Goal: Task Accomplishment & Management: Manage account settings

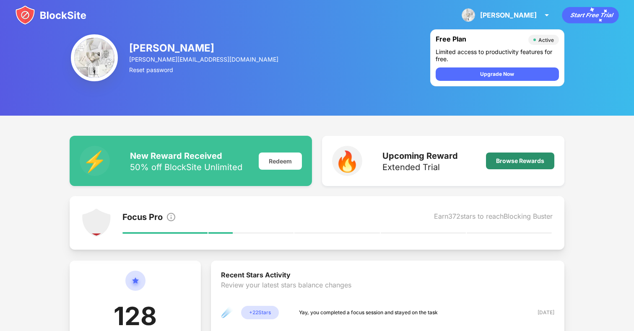
click at [521, 163] on div "Browse Rewards" at bounding box center [520, 161] width 48 height 7
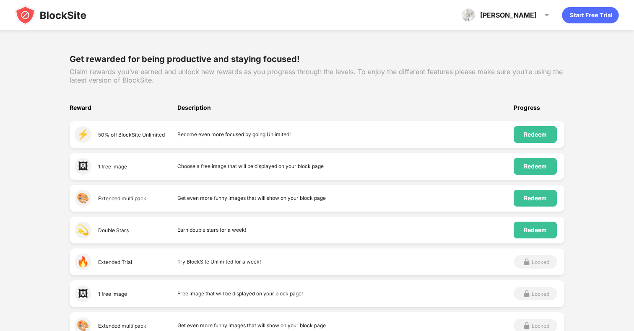
scroll to position [101, 0]
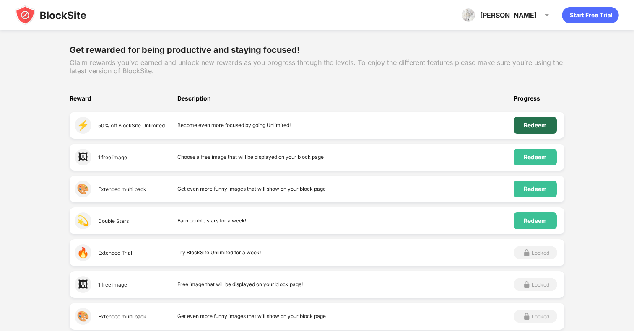
click at [527, 126] on div "Redeem" at bounding box center [535, 125] width 23 height 7
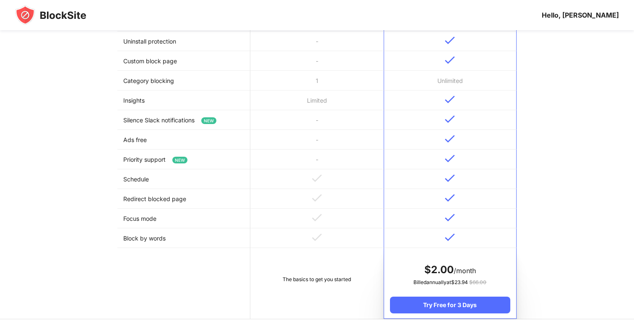
scroll to position [372, 0]
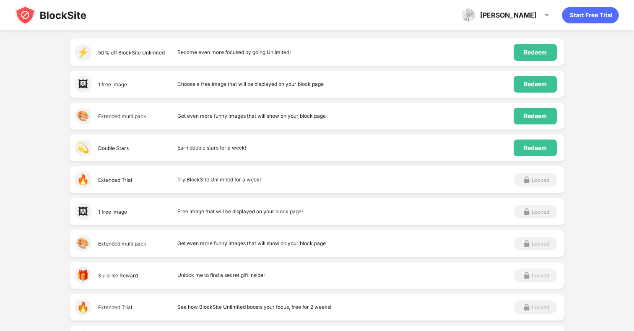
scroll to position [119, 0]
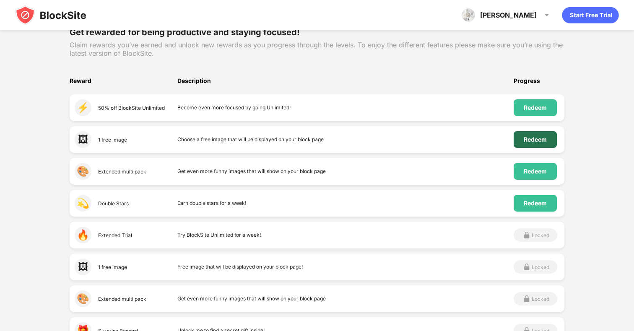
click at [540, 142] on div "Redeem" at bounding box center [535, 139] width 23 height 7
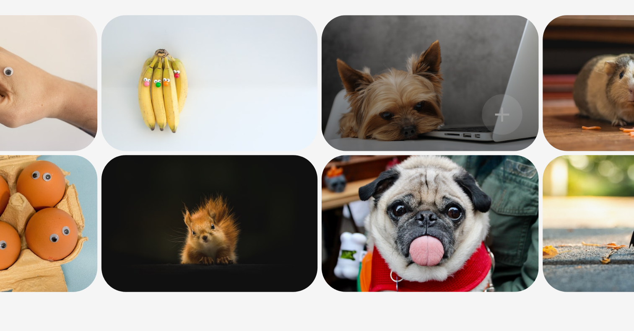
drag, startPoint x: 279, startPoint y: 144, endPoint x: 293, endPoint y: 145, distance: 13.9
click at [293, 145] on div at bounding box center [316, 132] width 89 height 56
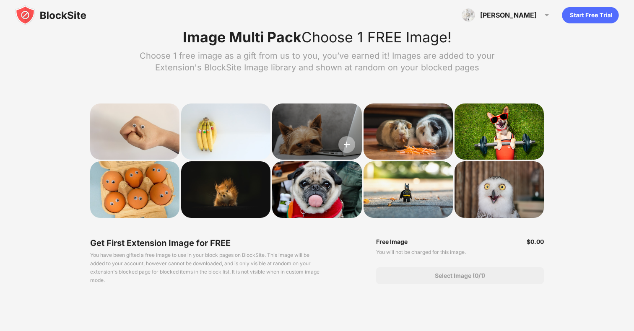
click at [344, 142] on img at bounding box center [347, 144] width 17 height 17
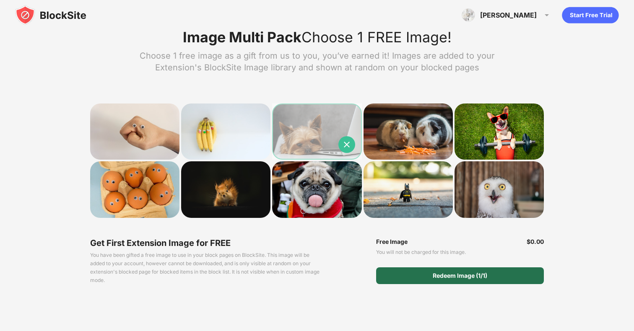
click at [443, 274] on div "Redeem Image (1/1)" at bounding box center [460, 276] width 55 height 7
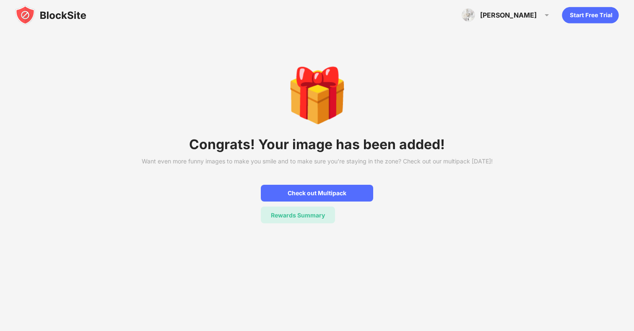
click at [323, 224] on div "Rewards Summary" at bounding box center [298, 215] width 74 height 17
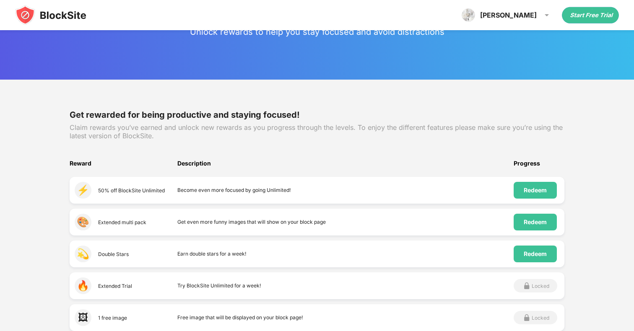
scroll to position [47, 0]
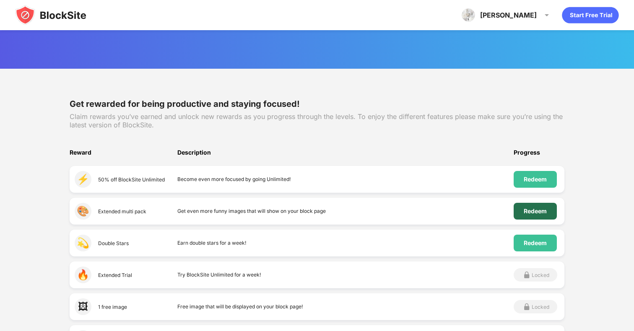
click at [523, 214] on div "Redeem" at bounding box center [535, 211] width 43 height 17
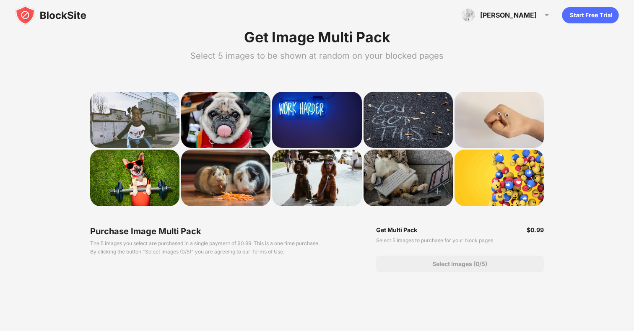
click at [409, 182] on div at bounding box center [408, 178] width 89 height 56
click at [434, 191] on img at bounding box center [438, 191] width 17 height 17
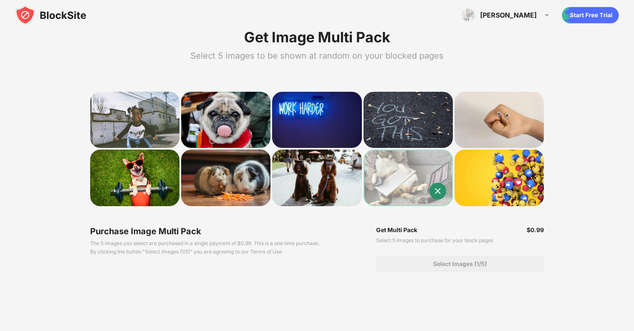
click at [434, 185] on img at bounding box center [438, 191] width 17 height 17
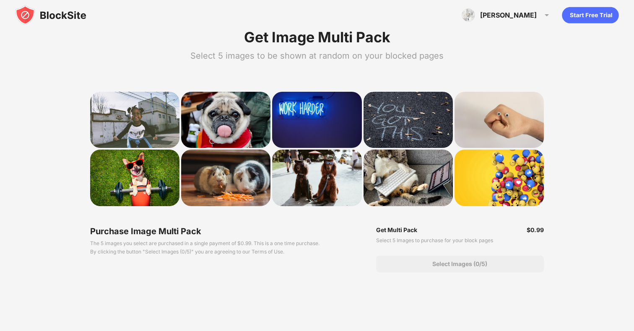
scroll to position [42, 0]
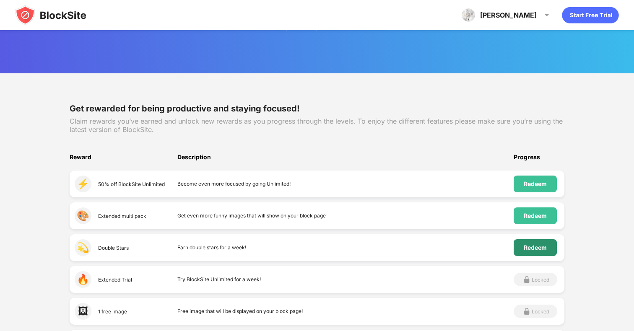
click at [543, 243] on div "Redeem" at bounding box center [535, 248] width 43 height 17
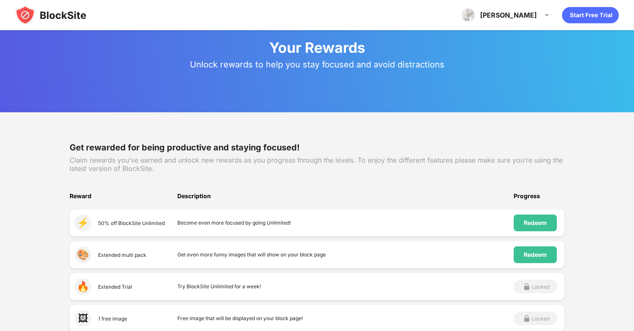
scroll to position [0, 0]
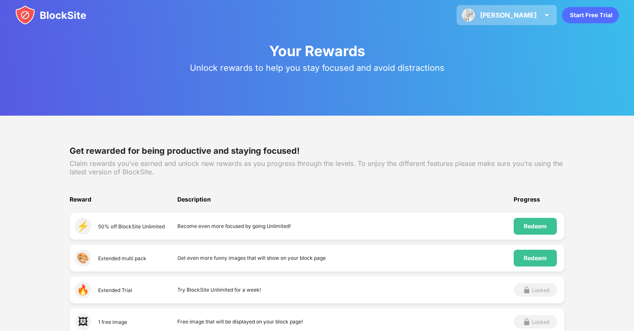
click at [525, 5] on div "Tanisha Tanisha View Account Insights Premium Rewards Settings Support Log Out" at bounding box center [507, 15] width 100 height 20
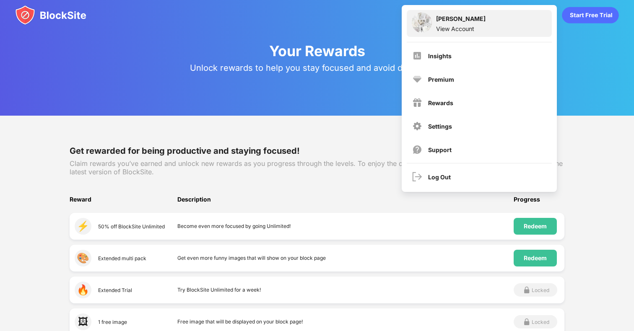
click at [472, 19] on div "[PERSON_NAME]" at bounding box center [460, 20] width 49 height 10
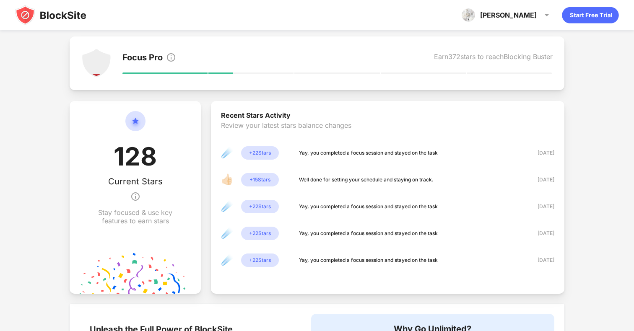
scroll to position [170, 0]
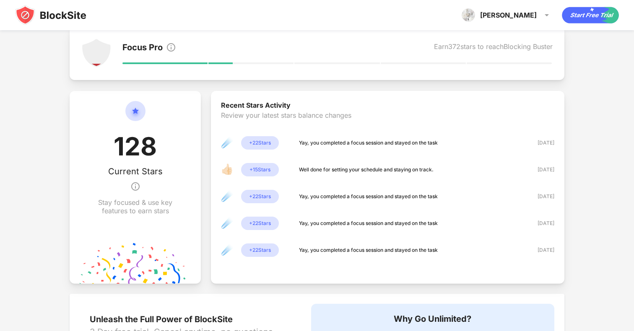
drag, startPoint x: 260, startPoint y: 145, endPoint x: 270, endPoint y: 172, distance: 29.1
click at [269, 171] on div "☄️ + 22 Stars Yay, you completed a focus session and stayed on the task 02 Jun …" at bounding box center [387, 201] width 333 height 131
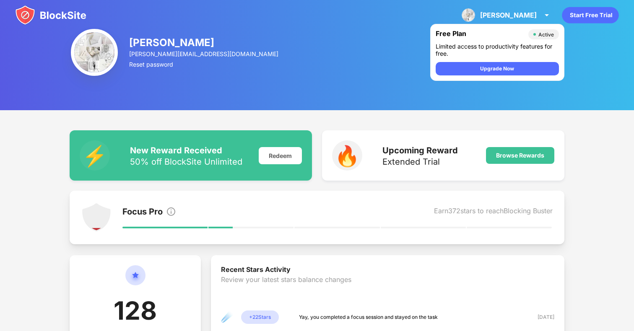
scroll to position [0, 0]
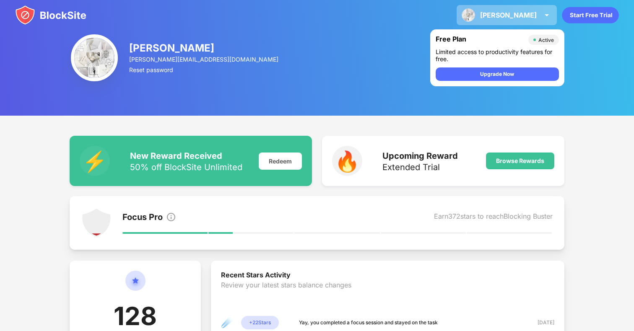
click at [543, 21] on div "Tanisha Tanisha View Account Insights Premium Rewards Settings Support Log Out" at bounding box center [507, 15] width 100 height 20
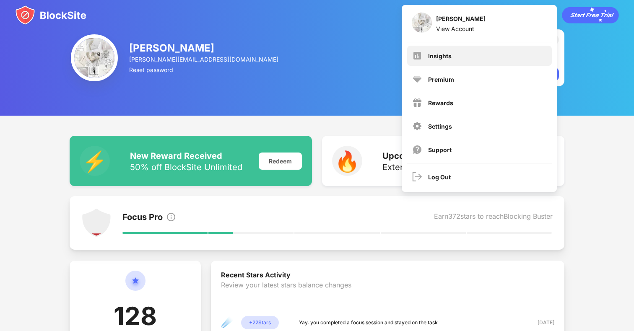
click at [484, 56] on div "Insights" at bounding box center [479, 56] width 145 height 20
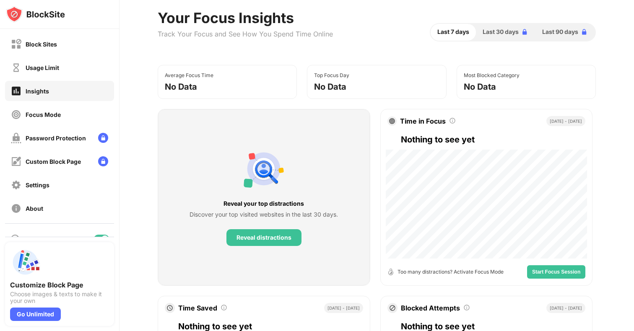
scroll to position [45, 0]
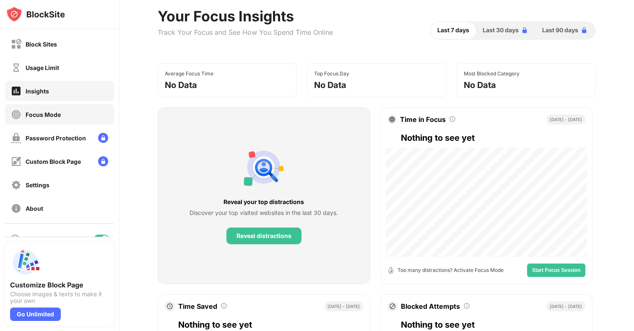
click at [30, 112] on div "Focus Mode" at bounding box center [43, 114] width 35 height 7
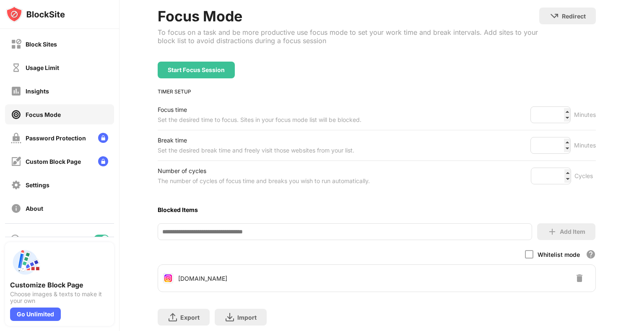
scroll to position [70, 0]
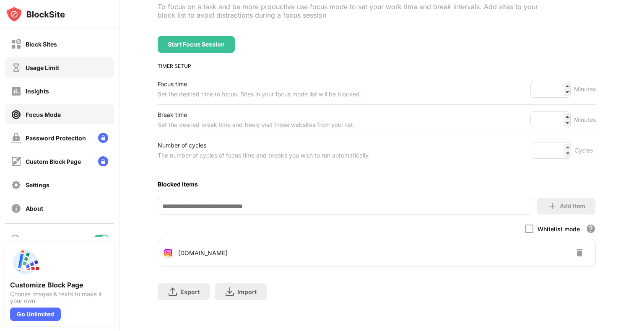
click at [18, 66] on img at bounding box center [16, 68] width 10 height 10
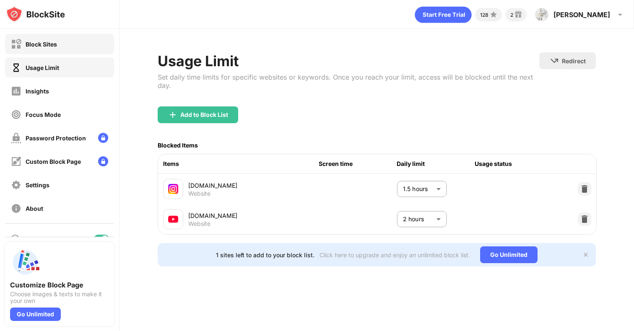
click at [23, 49] on div "Block Sites" at bounding box center [59, 44] width 109 height 20
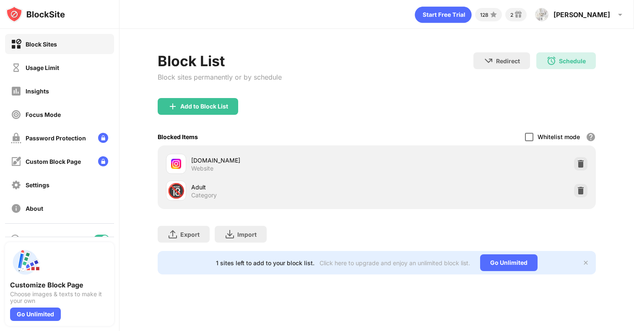
click at [526, 139] on div at bounding box center [529, 137] width 8 height 8
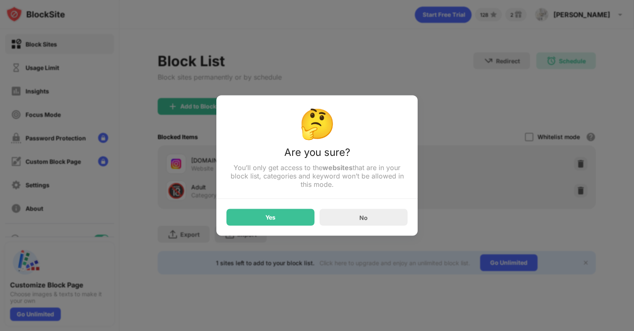
click at [375, 231] on div "🤔 Are you sure? You’ll only get access to the websites that are in your block l…" at bounding box center [316, 166] width 201 height 141
click at [375, 222] on div "No" at bounding box center [364, 217] width 88 height 17
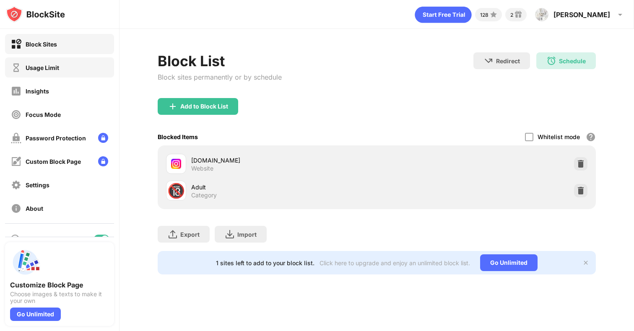
click at [35, 71] on div "Usage Limit" at bounding box center [35, 68] width 48 height 10
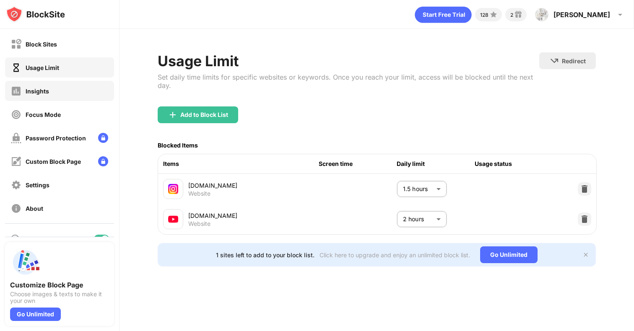
click at [38, 83] on div "Insights" at bounding box center [59, 91] width 109 height 20
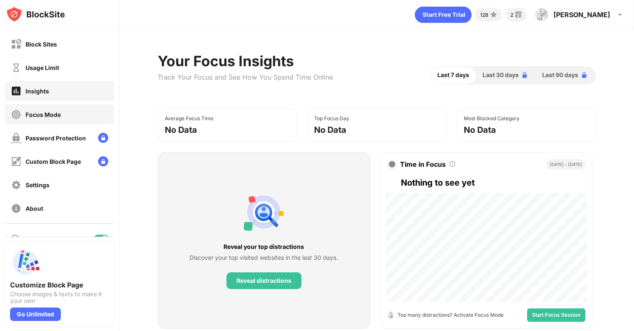
click at [43, 107] on div "Focus Mode" at bounding box center [59, 114] width 109 height 20
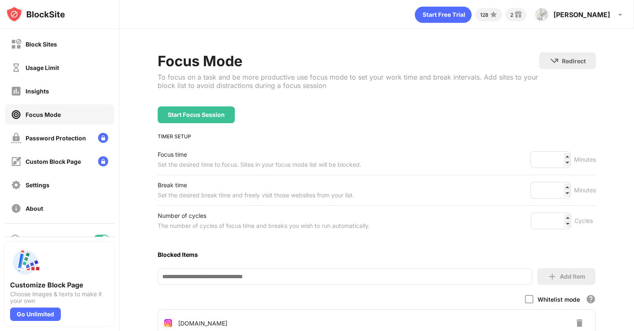
click at [42, 115] on div "Focus Mode" at bounding box center [43, 114] width 35 height 7
click at [44, 61] on div "Usage Limit" at bounding box center [59, 67] width 109 height 20
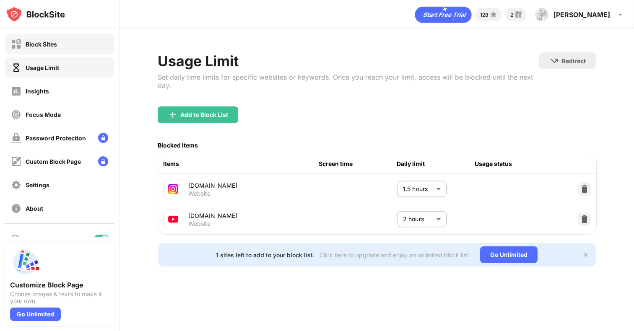
click at [43, 49] on div "Block Sites" at bounding box center [34, 44] width 46 height 10
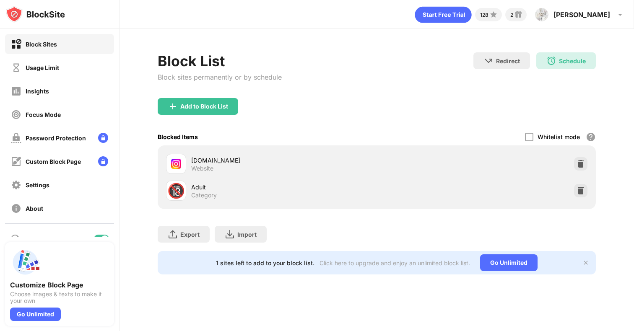
click at [174, 163] on img at bounding box center [176, 164] width 10 height 10
click at [194, 102] on div "Add to Block List" at bounding box center [198, 106] width 81 height 17
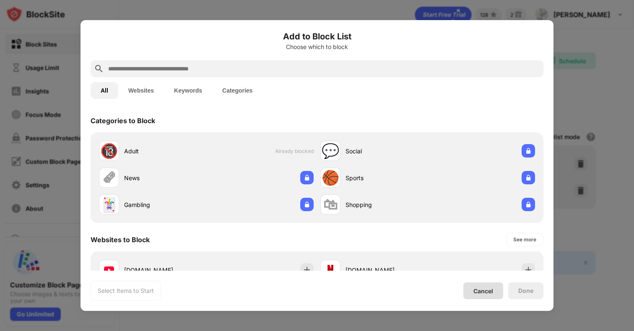
click at [479, 295] on div "Cancel" at bounding box center [484, 291] width 40 height 17
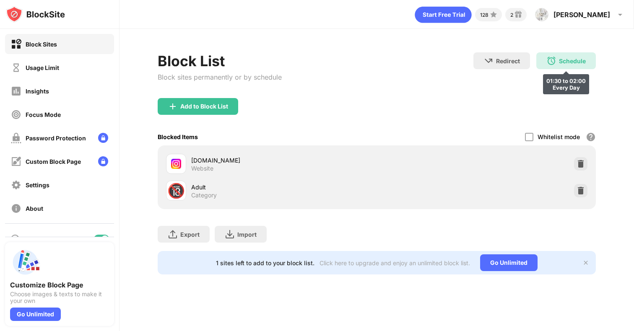
click at [562, 57] on div "Schedule" at bounding box center [572, 60] width 27 height 7
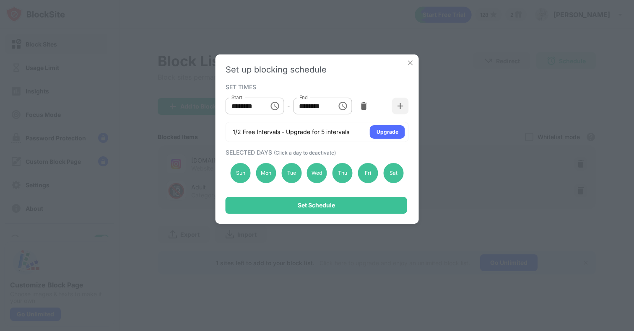
click at [258, 107] on input "********" at bounding box center [245, 106] width 38 height 17
click at [407, 61] on img at bounding box center [410, 63] width 8 height 8
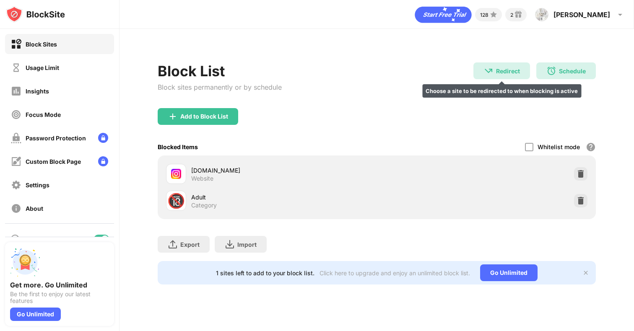
click at [493, 74] on img at bounding box center [489, 71] width 10 height 10
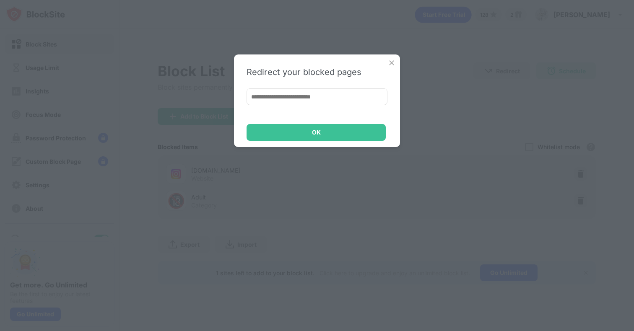
click at [336, 91] on input at bounding box center [317, 97] width 141 height 17
click at [335, 95] on input at bounding box center [317, 97] width 141 height 17
type input "*"
paste input "**********"
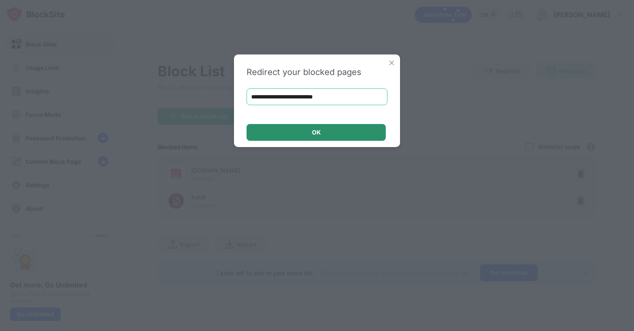
type input "**********"
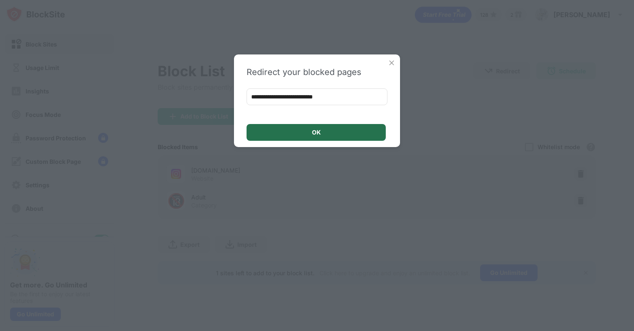
click at [310, 138] on div "OK" at bounding box center [316, 132] width 139 height 17
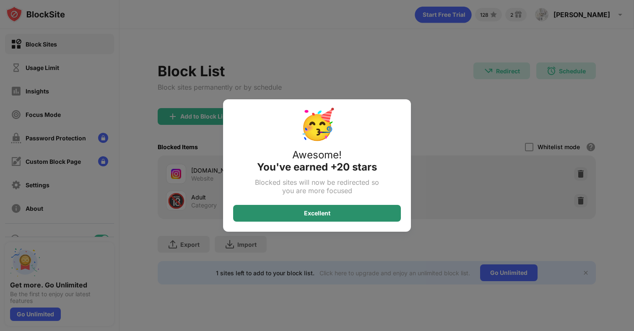
click at [313, 215] on div "Excellent" at bounding box center [317, 213] width 26 height 7
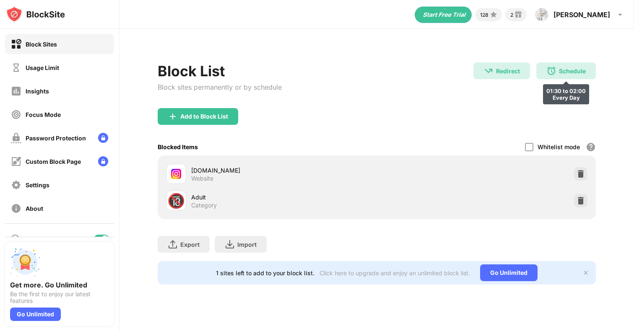
click at [569, 65] on div "Schedule 01:30 to 02:00 Every Day" at bounding box center [567, 71] width 60 height 17
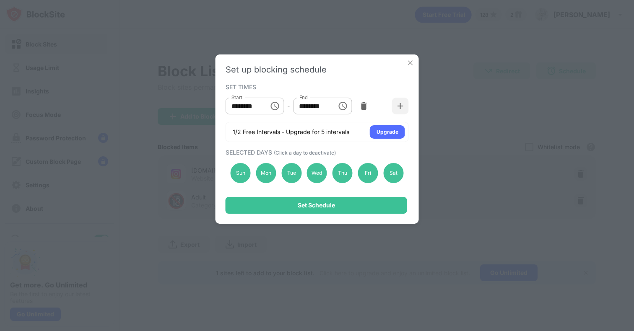
click at [276, 106] on icon "Choose time, selected time is 1:30 AM" at bounding box center [275, 106] width 10 height 10
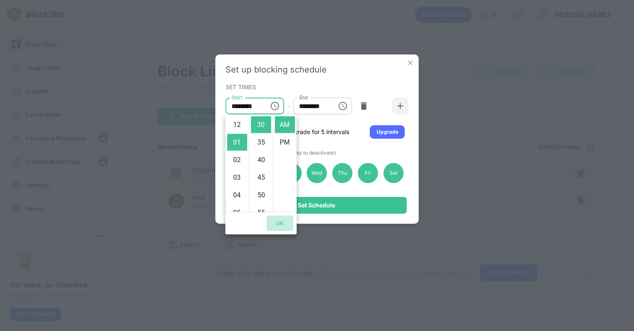
click at [279, 227] on button "OK" at bounding box center [280, 224] width 27 height 16
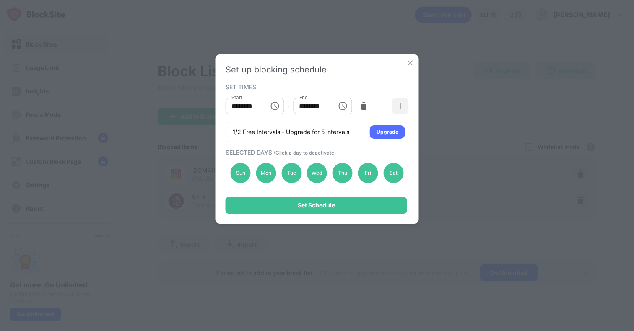
click at [407, 62] on img at bounding box center [410, 63] width 8 height 8
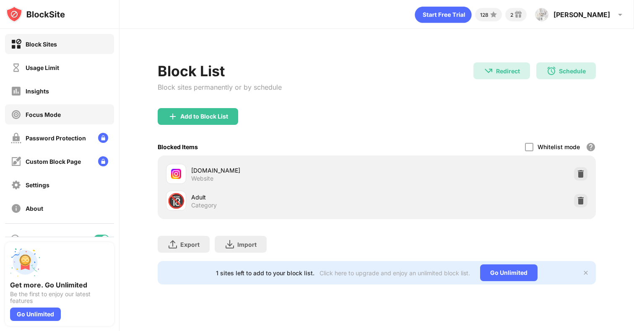
click at [44, 106] on div "Focus Mode" at bounding box center [59, 114] width 109 height 20
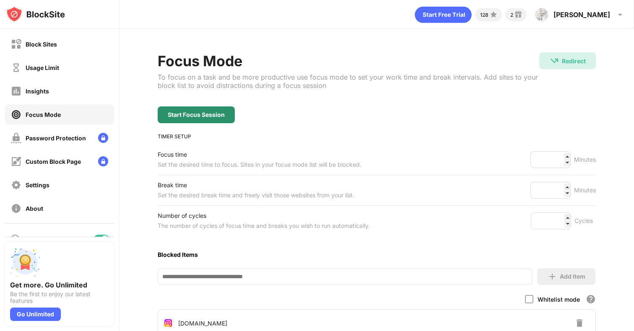
click at [198, 119] on div "Start Focus Session" at bounding box center [196, 115] width 77 height 17
